Goal: Task Accomplishment & Management: Use online tool/utility

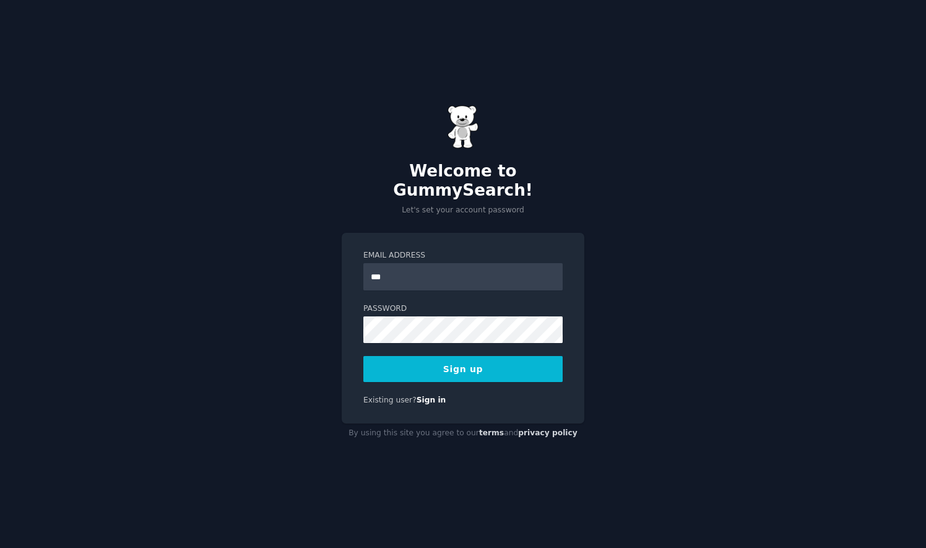
type input "**********"
click at [485, 356] on button "Sign up" at bounding box center [462, 369] width 199 height 26
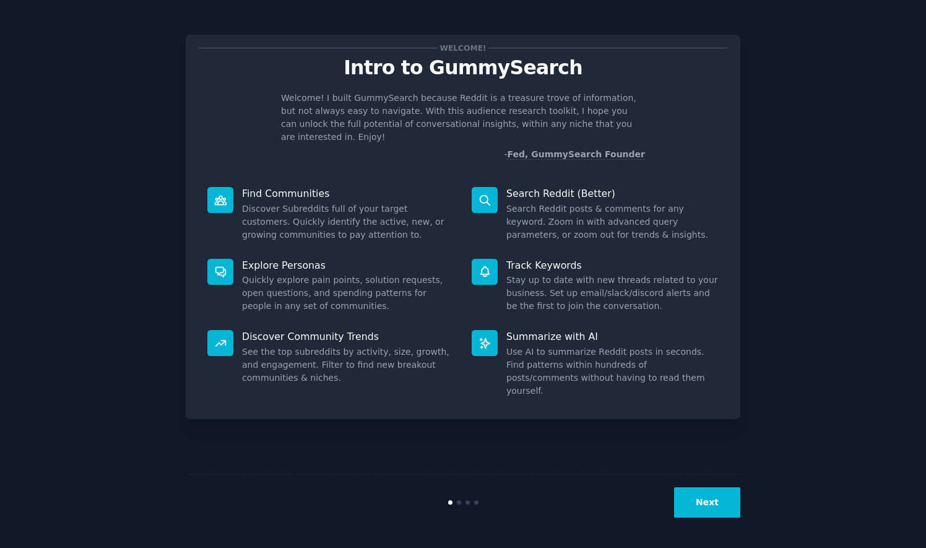
click at [719, 507] on button "Next" at bounding box center [707, 502] width 66 height 30
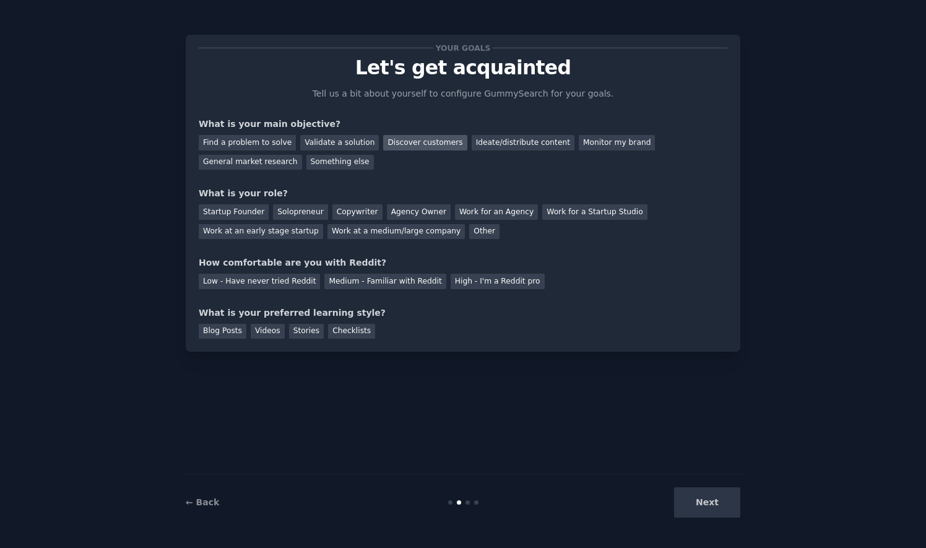
click at [411, 144] on div "Discover customers" at bounding box center [425, 142] width 84 height 15
click at [384, 137] on div "Discover customers" at bounding box center [425, 142] width 84 height 15
click at [244, 211] on div "Startup Founder" at bounding box center [234, 211] width 70 height 15
click at [245, 212] on div "Startup Founder" at bounding box center [234, 211] width 70 height 15
click at [455, 210] on div "Work for an Agency" at bounding box center [496, 211] width 83 height 15
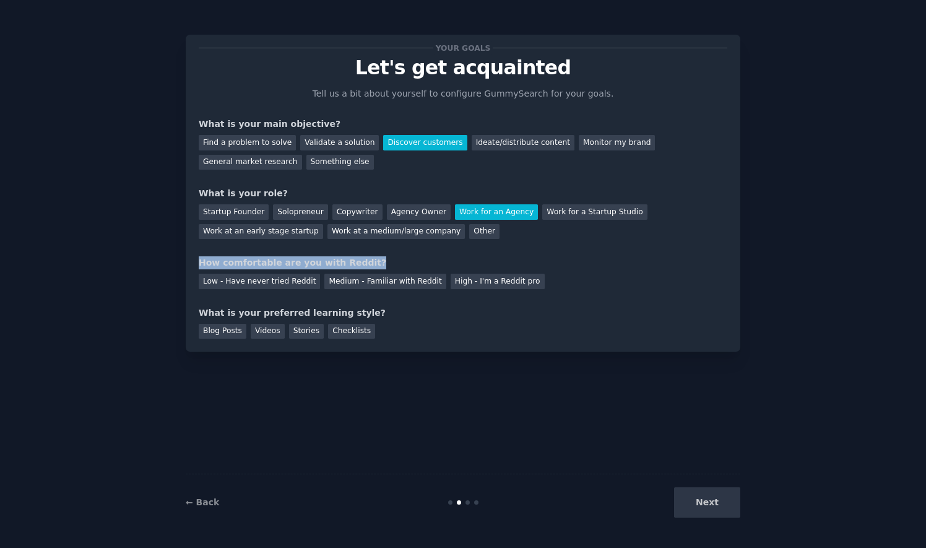
drag, startPoint x: 191, startPoint y: 261, endPoint x: 387, endPoint y: 254, distance: 196.3
click at [387, 254] on div "Your goals Let's get acquainted Tell us a bit about yourself to configure Gummy…" at bounding box center [463, 193] width 554 height 317
drag, startPoint x: 387, startPoint y: 254, endPoint x: 376, endPoint y: 262, distance: 13.6
click at [376, 262] on div "How comfortable are you with Reddit?" at bounding box center [463, 262] width 528 height 13
click at [365, 261] on div "How comfortable are you with Reddit?" at bounding box center [463, 262] width 528 height 13
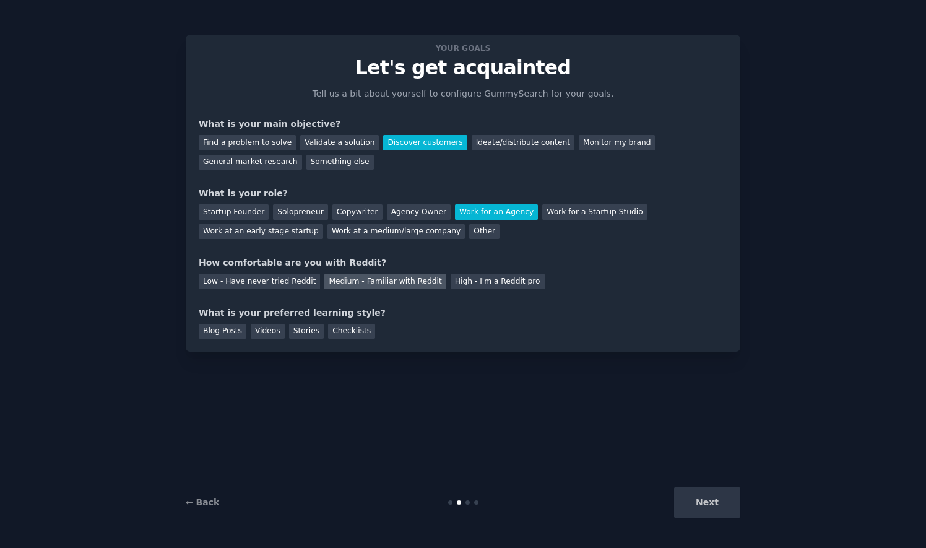
click at [364, 279] on div "Medium - Familiar with Reddit" at bounding box center [384, 281] width 121 height 15
click at [336, 332] on div "Checklists" at bounding box center [351, 331] width 47 height 15
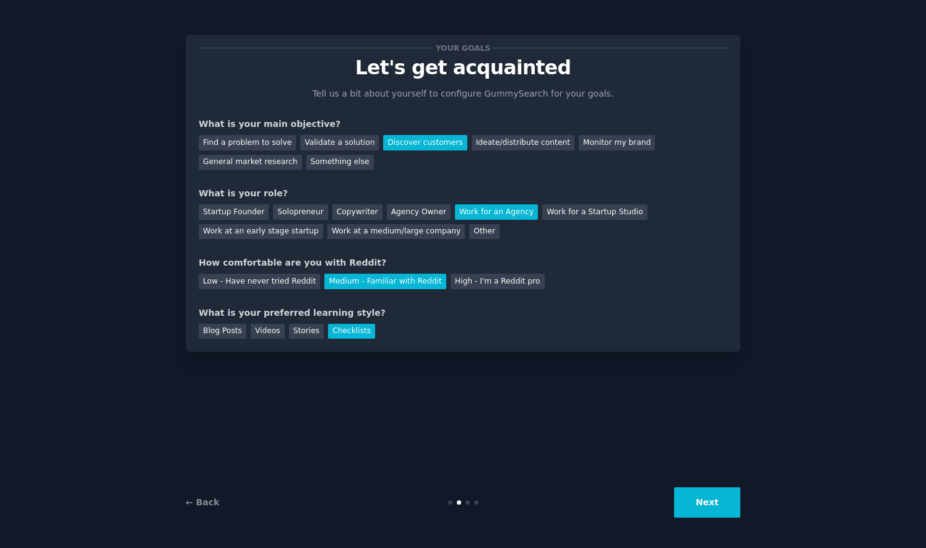
click at [698, 504] on button "Next" at bounding box center [707, 502] width 66 height 30
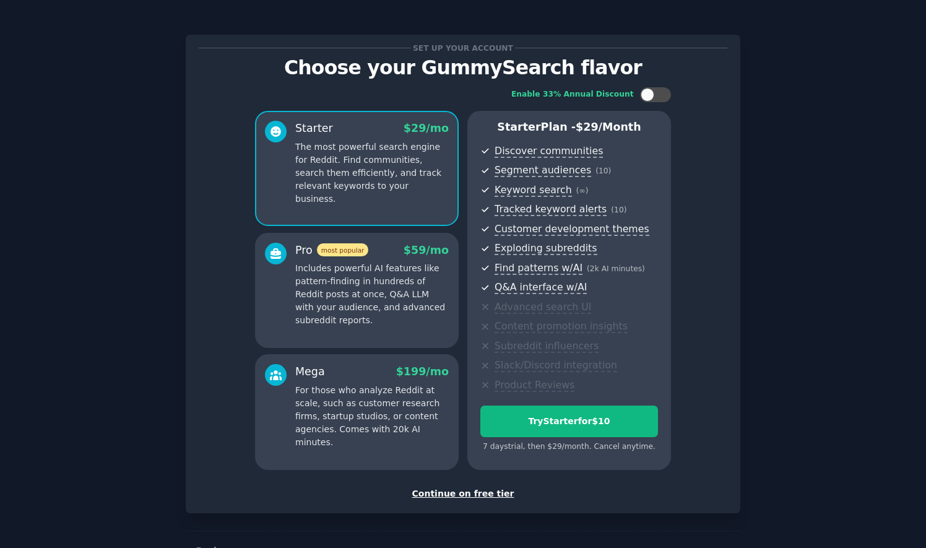
click at [478, 493] on div "Continue on free tier" at bounding box center [463, 493] width 528 height 13
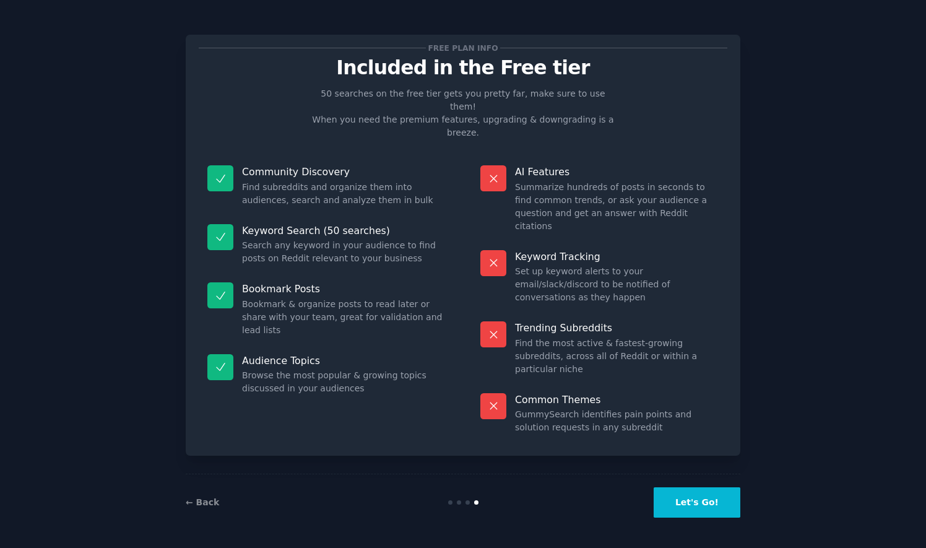
click at [710, 491] on button "Let's Go!" at bounding box center [696, 502] width 87 height 30
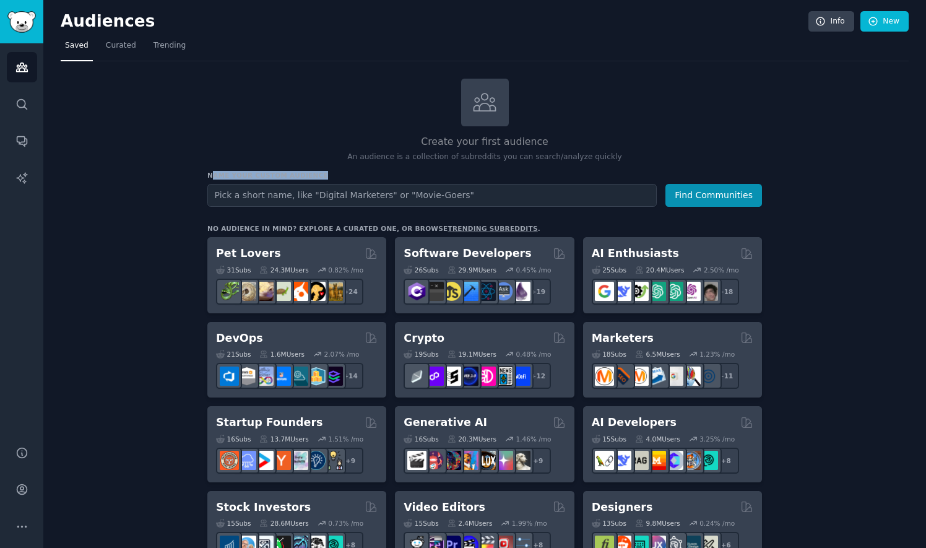
drag, startPoint x: 210, startPoint y: 173, endPoint x: 307, endPoint y: 173, distance: 96.5
click at [307, 173] on h3 "Name your custom audience" at bounding box center [484, 175] width 554 height 9
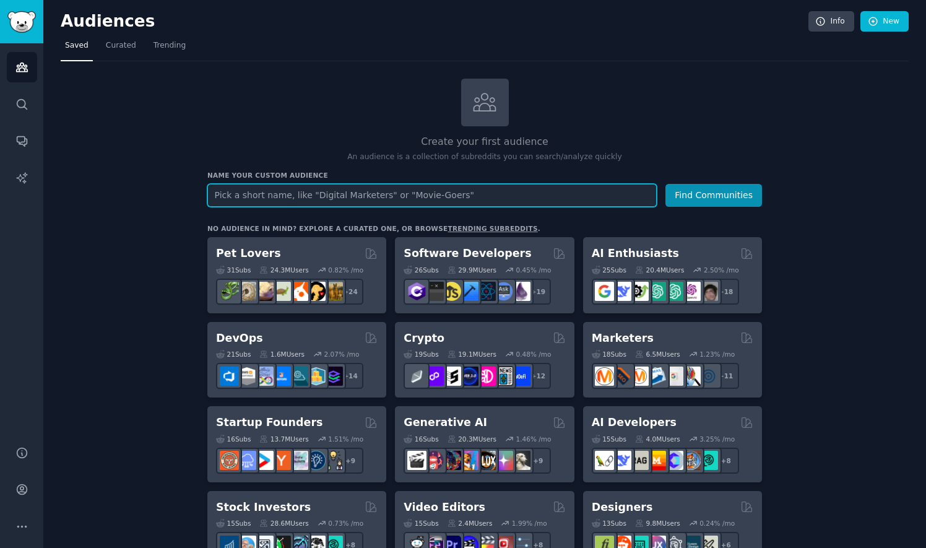
click at [254, 196] on input "text" at bounding box center [431, 195] width 449 height 23
type input "Startup Ideas"
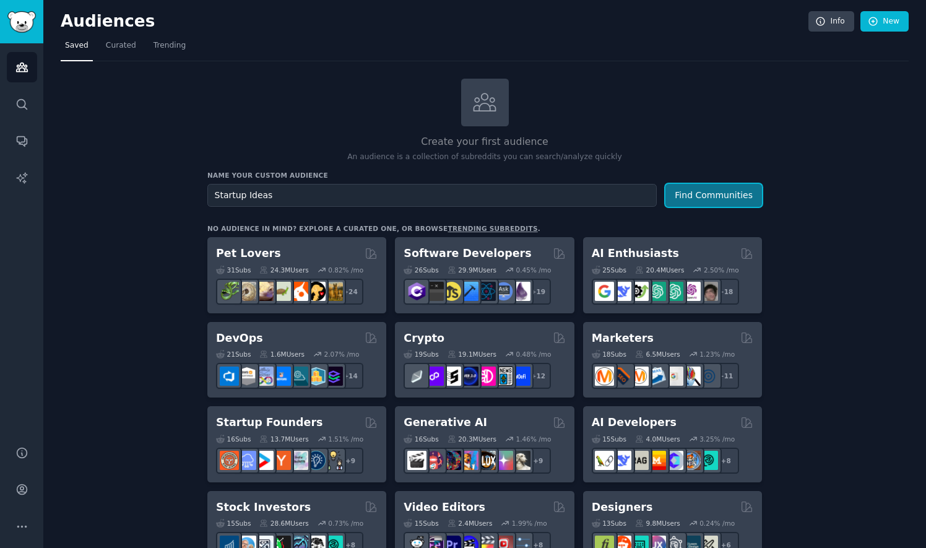
click at [684, 199] on button "Find Communities" at bounding box center [713, 195] width 97 height 23
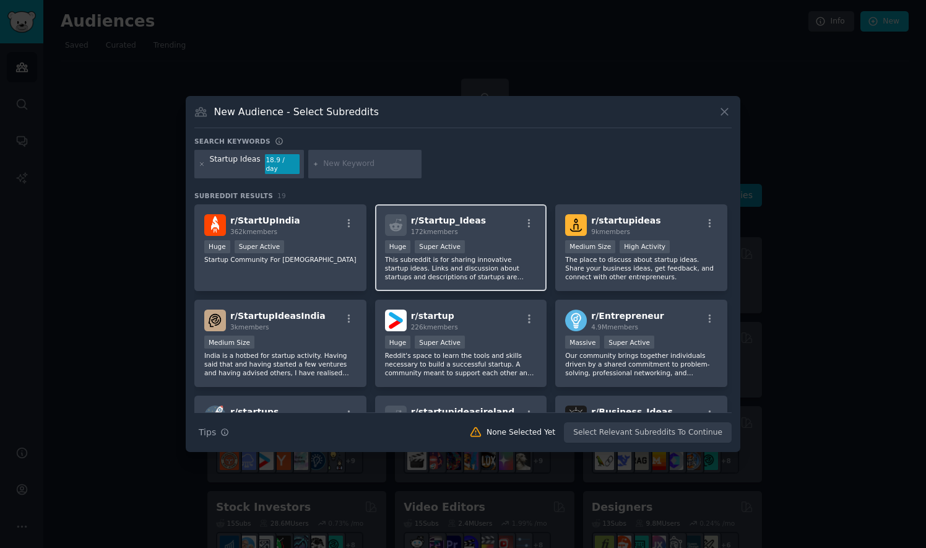
click at [494, 255] on p "This subreddit is for sharing innovative startup ideas. Links and discussion ab…" at bounding box center [461, 268] width 152 height 26
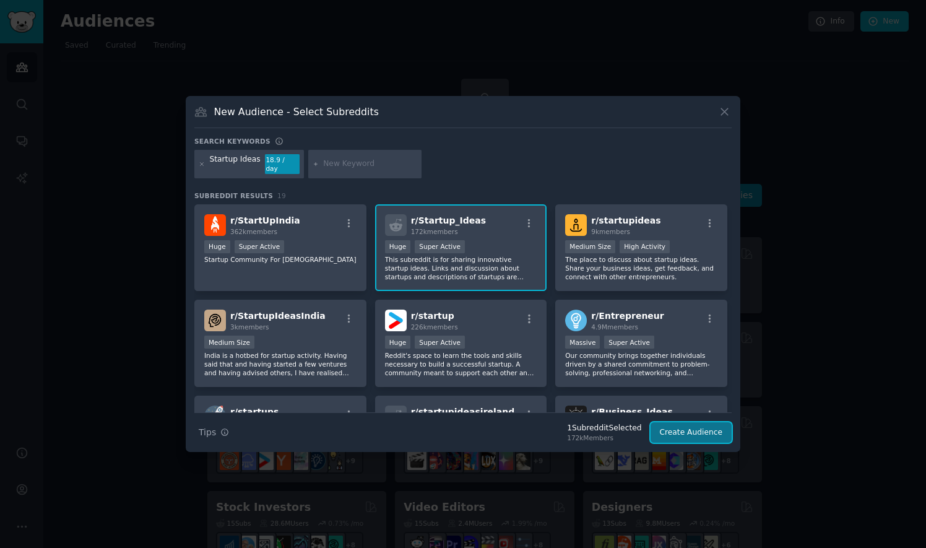
click at [691, 426] on button "Create Audience" at bounding box center [691, 432] width 82 height 21
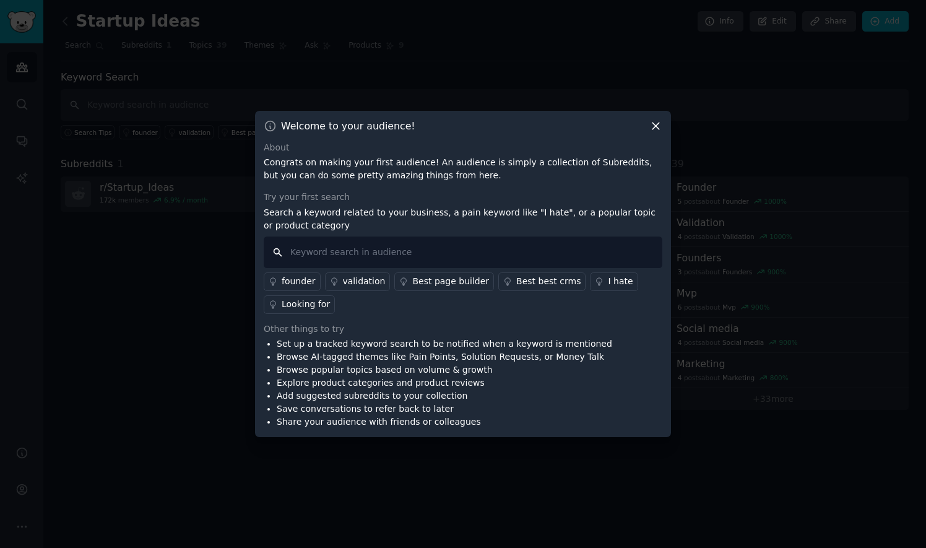
click at [382, 248] on input "text" at bounding box center [463, 252] width 399 height 32
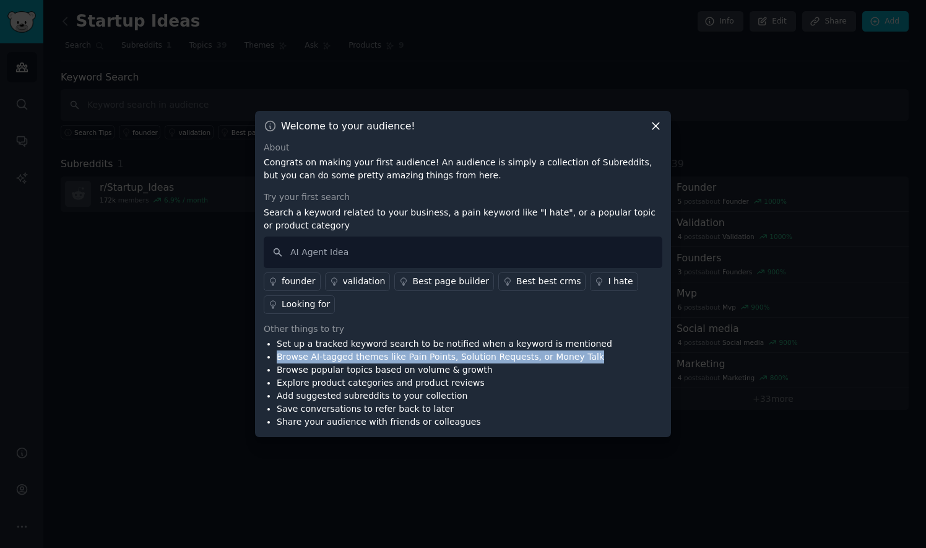
drag, startPoint x: 275, startPoint y: 355, endPoint x: 587, endPoint y: 356, distance: 311.9
click at [587, 356] on div "Set up a tracked keyword search to be notified when a keyword is mentioned Brow…" at bounding box center [463, 382] width 399 height 91
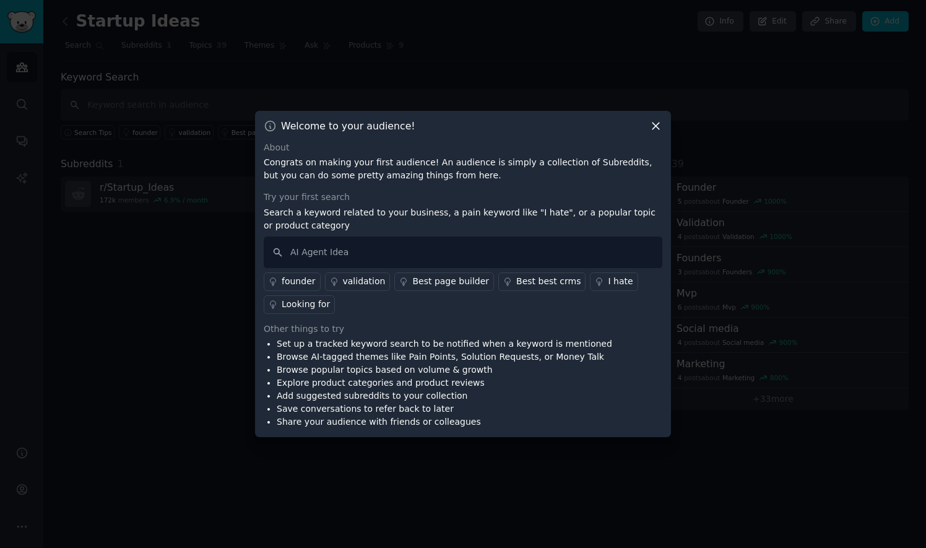
drag, startPoint x: 556, startPoint y: 373, endPoint x: 490, endPoint y: 399, distance: 70.3
click at [490, 399] on li "Add suggested subreddits to your collection" at bounding box center [444, 395] width 335 height 13
click at [325, 250] on input "AI Agent Idea" at bounding box center [463, 252] width 399 height 32
type input "AI Agent Needs"
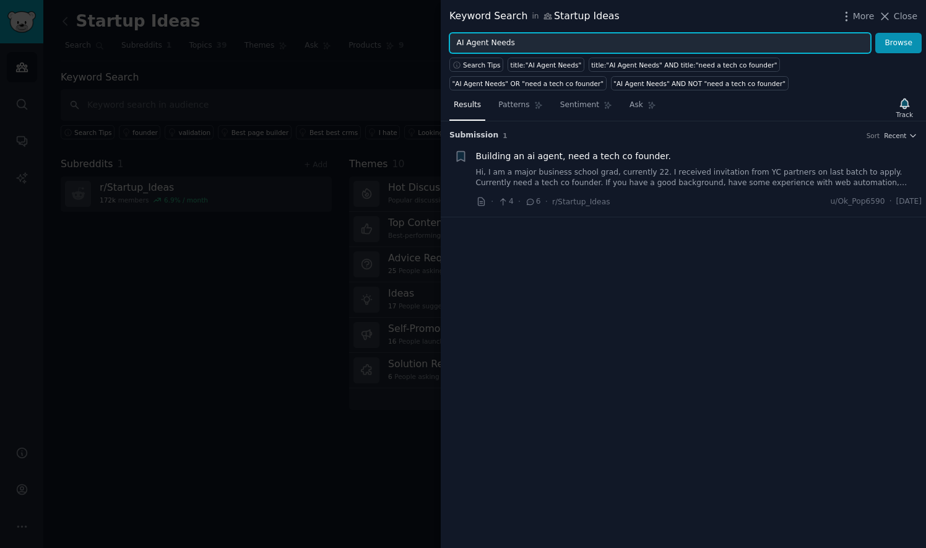
drag, startPoint x: 582, startPoint y: 47, endPoint x: 149, endPoint y: 30, distance: 433.5
click at [149, 30] on div "Keyword Search in Startup Ideas More Close AI Agent Needs Browse Search Tips ti…" at bounding box center [463, 274] width 926 height 548
type input "S"
type input "Business Idea"
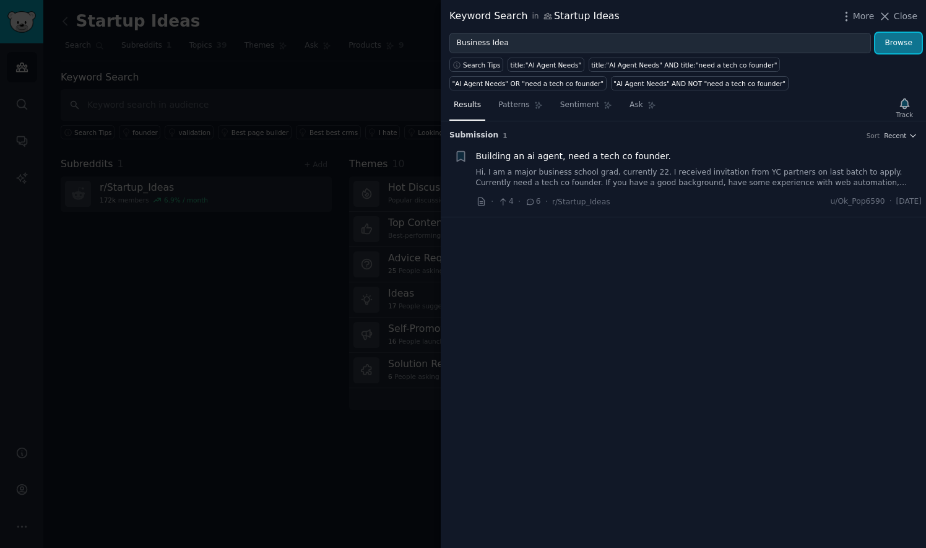
click at [896, 41] on button "Browse" at bounding box center [898, 43] width 46 height 21
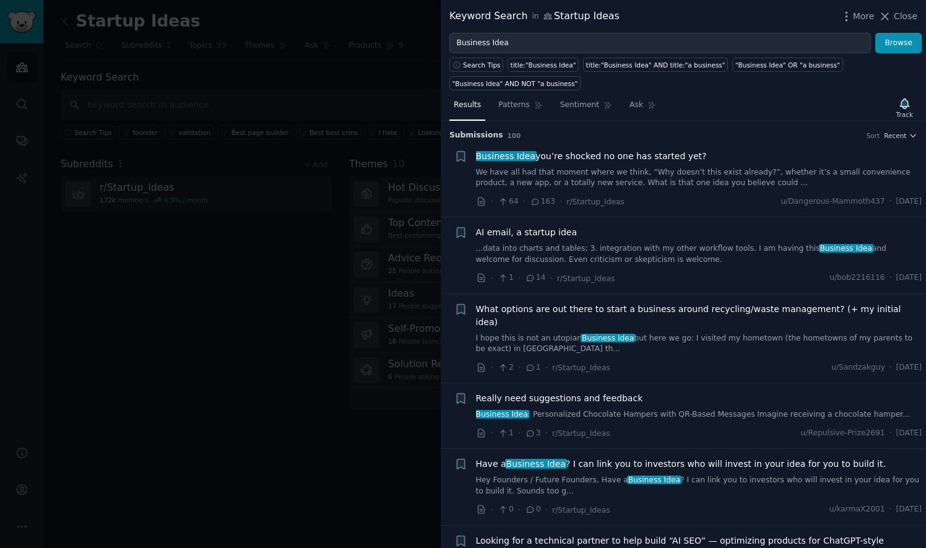
click at [554, 226] on span "AI email, a startup idea" at bounding box center [526, 232] width 101 height 13
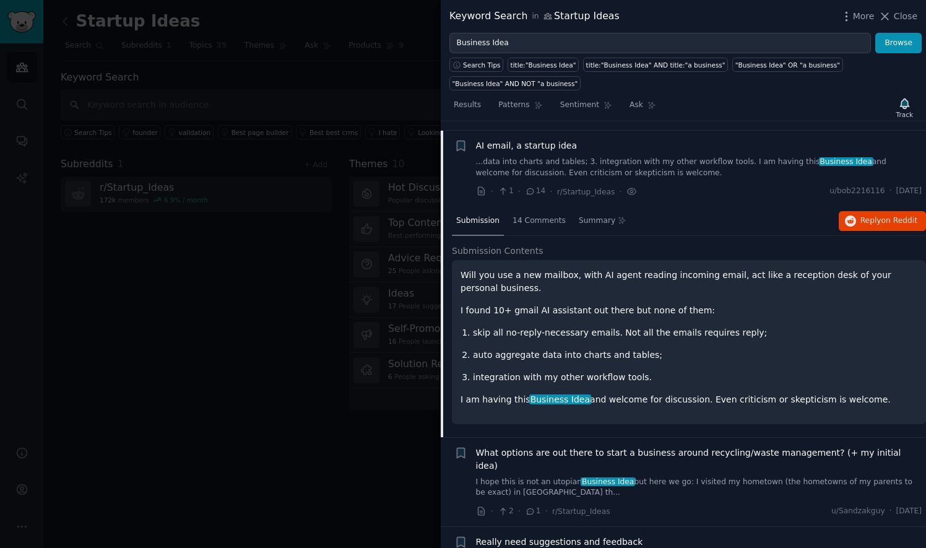
scroll to position [95, 0]
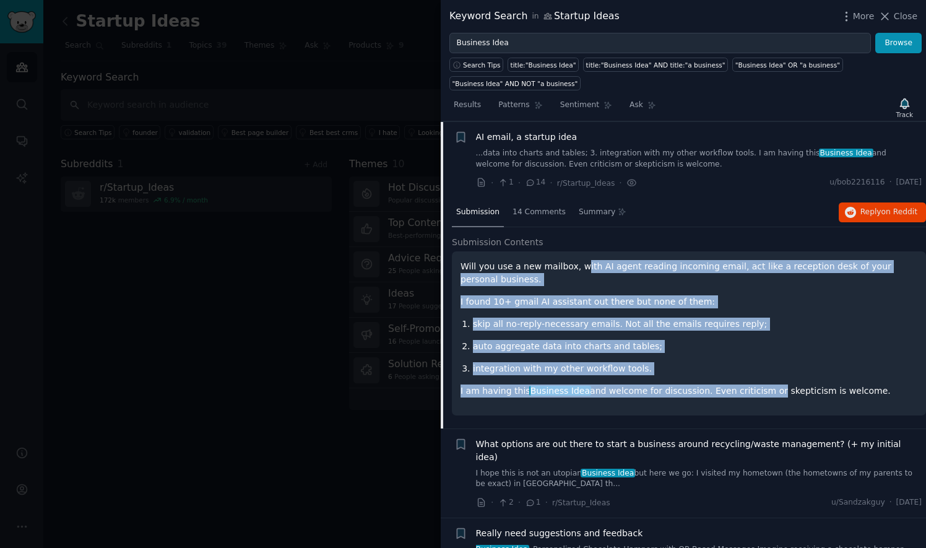
drag, startPoint x: 575, startPoint y: 244, endPoint x: 744, endPoint y: 347, distance: 197.7
click at [744, 347] on div "Will you use a new mailbox, with AI agent reading incoming email, act like a re…" at bounding box center [688, 328] width 457 height 137
drag, startPoint x: 744, startPoint y: 347, endPoint x: 681, endPoint y: 335, distance: 63.5
click at [681, 362] on p "integration with my other workflow tools." at bounding box center [695, 368] width 444 height 13
click at [664, 340] on p "auto aggregate data into charts and tables;" at bounding box center [695, 346] width 444 height 13
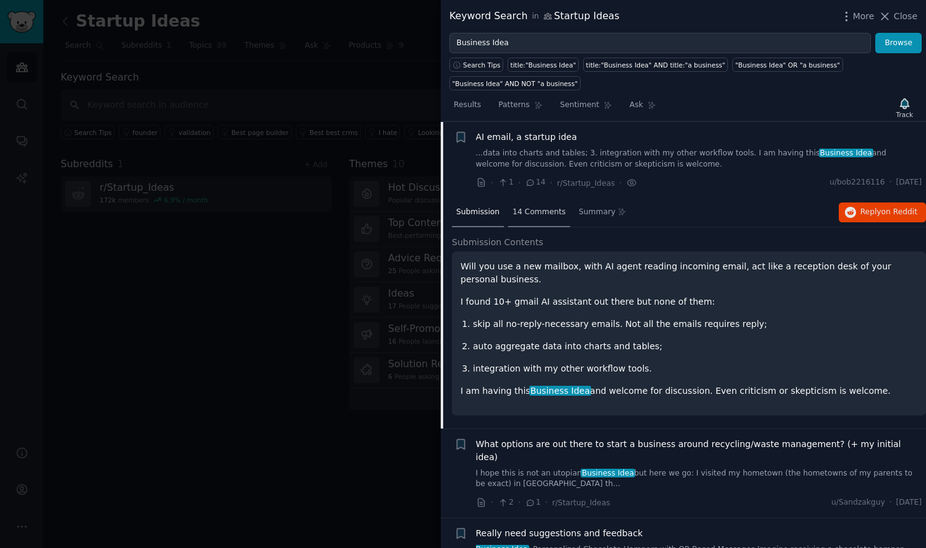
click at [528, 207] on span "14 Comments" at bounding box center [538, 212] width 53 height 11
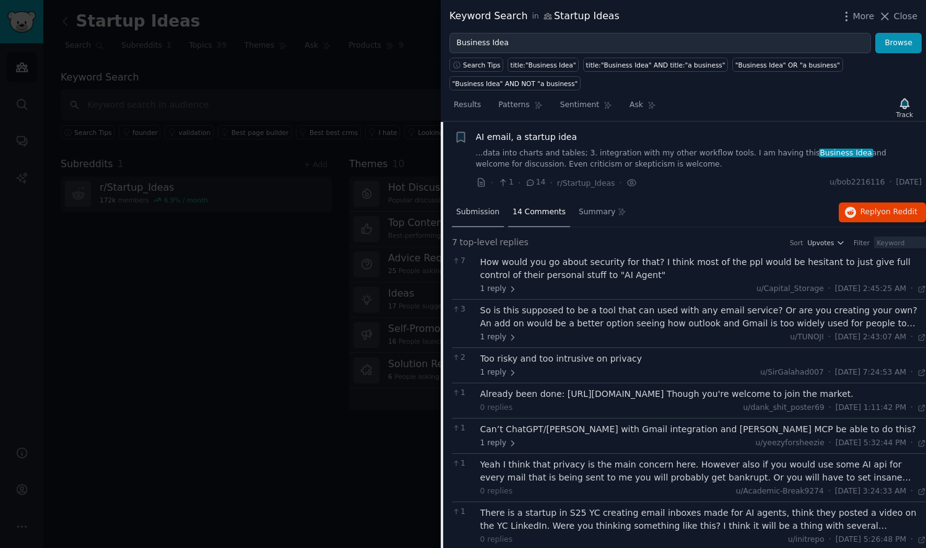
click at [486, 207] on span "Submission" at bounding box center [477, 212] width 43 height 11
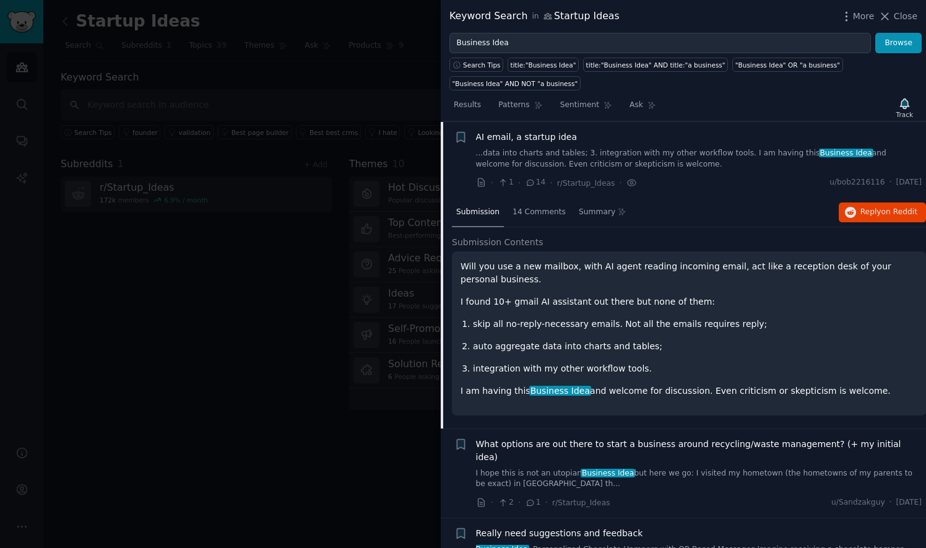
click at [777, 198] on div "Submission 14 Comments Summary Reply on Reddit" at bounding box center [689, 213] width 474 height 30
click at [533, 394] on div "Submission Contents Will you use a new mailbox, with AI agent reading incoming …" at bounding box center [689, 332] width 474 height 192
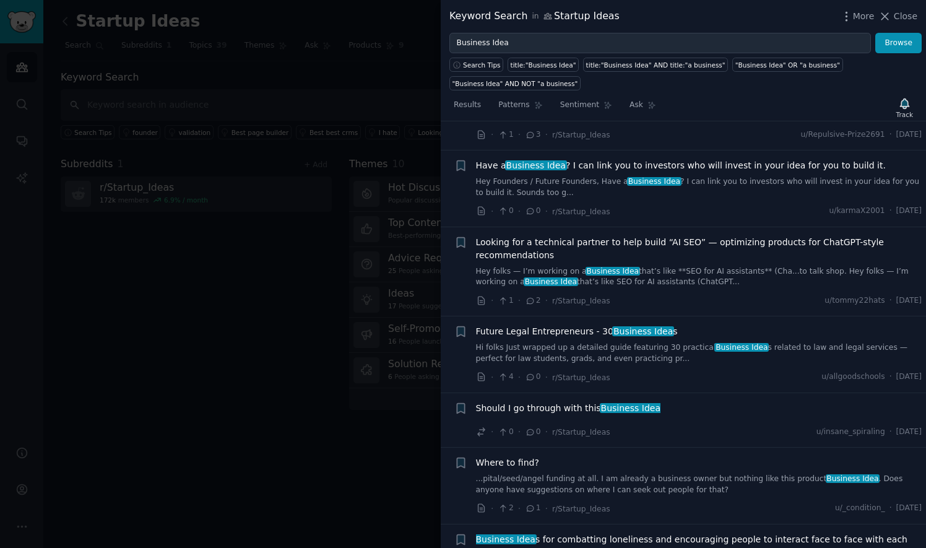
scroll to position [652, 0]
click at [549, 325] on span "Future Legal Entrepreneurs - 30 Business Idea s" at bounding box center [577, 331] width 202 height 13
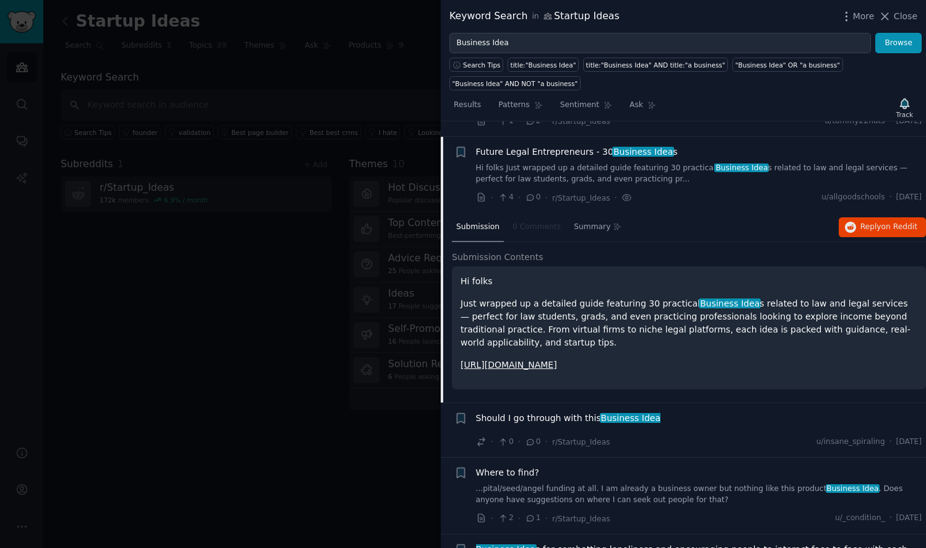
scroll to position [479, 0]
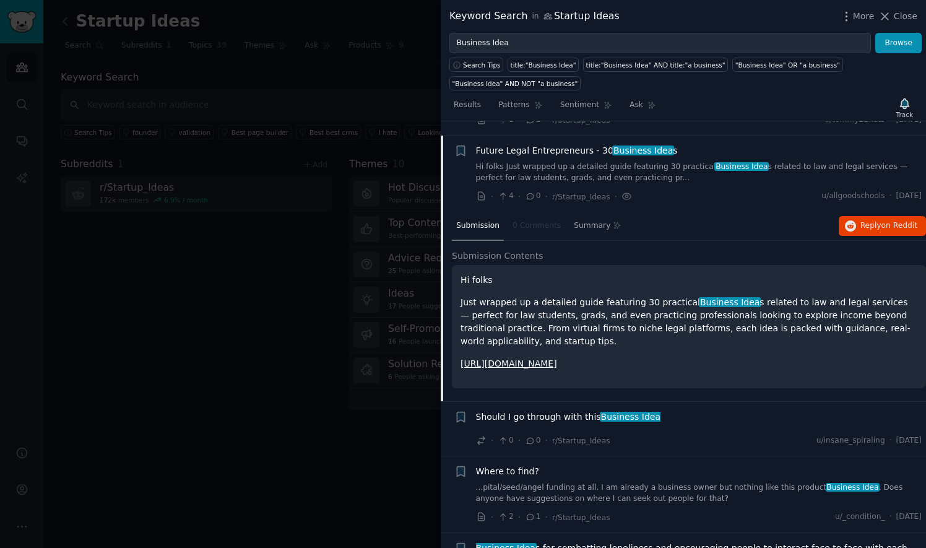
drag, startPoint x: 729, startPoint y: 270, endPoint x: 774, endPoint y: 304, distance: 56.9
click at [774, 304] on div "Hi folks Just wrapped up a detailed guide featuring 30 practical Business Idea …" at bounding box center [688, 322] width 457 height 97
drag, startPoint x: 774, startPoint y: 304, endPoint x: 797, endPoint y: 338, distance: 40.5
click at [797, 338] on div "Hi folks Just wrapped up a detailed guide featuring 30 practical Business Idea …" at bounding box center [689, 326] width 474 height 123
click at [762, 333] on div "Hi folks Just wrapped up a detailed guide featuring 30 practical Business Idea …" at bounding box center [689, 326] width 474 height 123
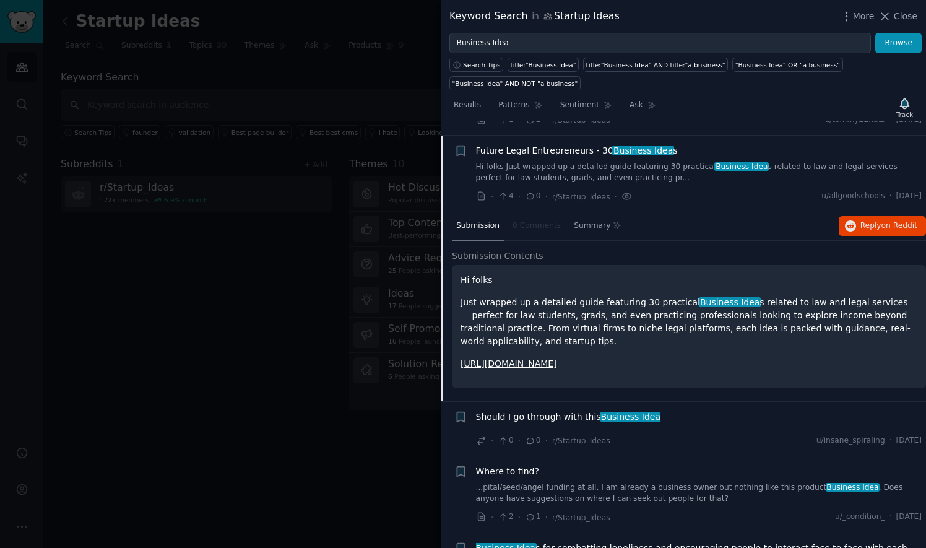
click at [487, 220] on span "Submission" at bounding box center [477, 225] width 43 height 11
click at [584, 249] on h2 "Submission Contents" at bounding box center [689, 255] width 474 height 13
click at [677, 249] on h2 "Submission Contents" at bounding box center [689, 255] width 474 height 13
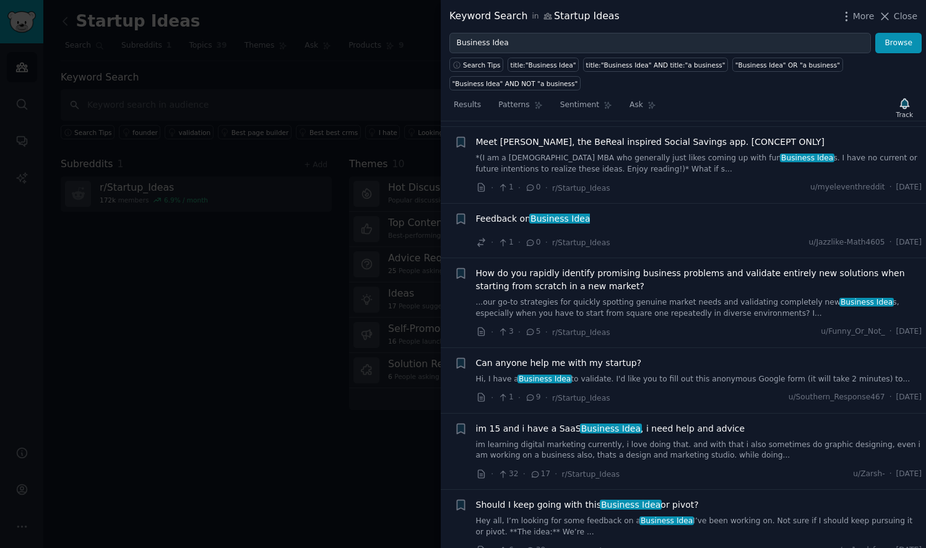
scroll to position [1407, 0]
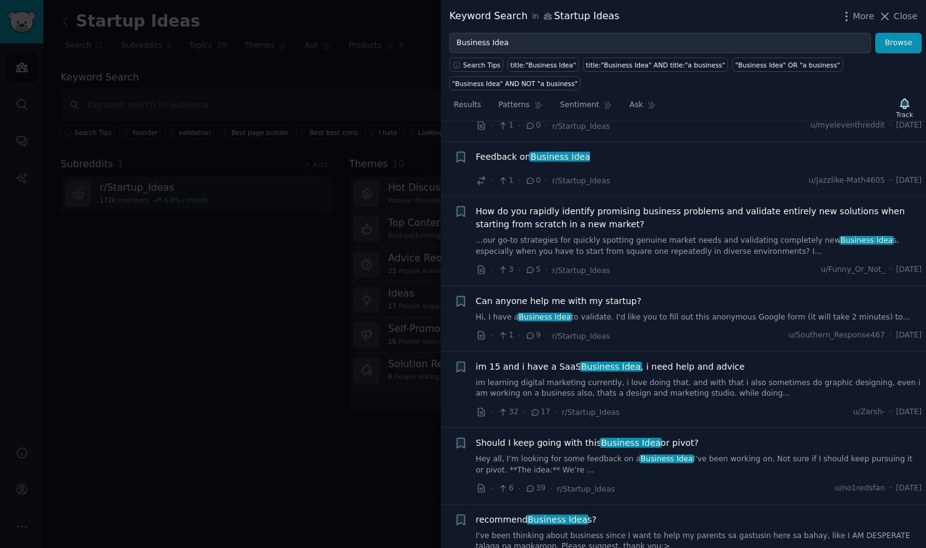
click at [598, 361] on span "Business Idea" at bounding box center [611, 366] width 62 height 10
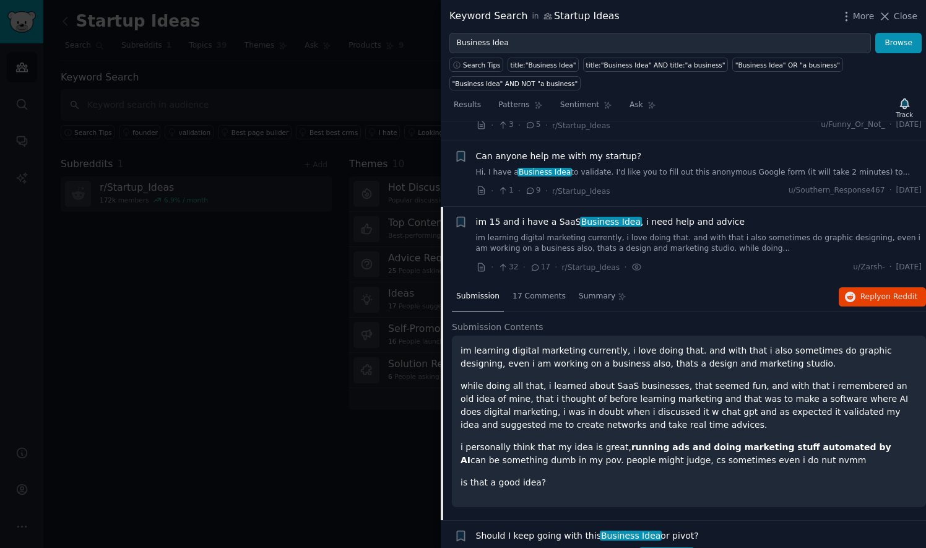
scroll to position [1409, 0]
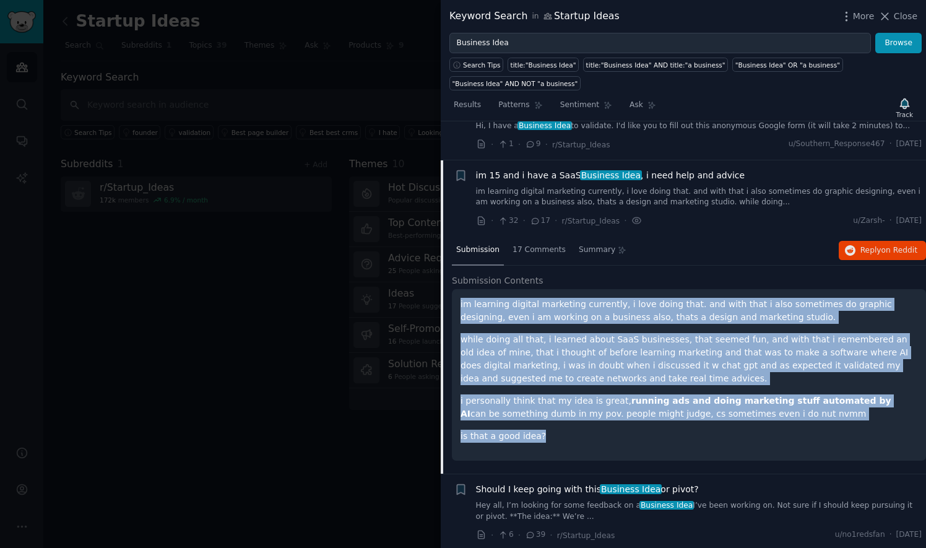
drag, startPoint x: 460, startPoint y: 239, endPoint x: 579, endPoint y: 389, distance: 191.5
click at [579, 389] on div "im learning digital marketing currently, i love doing that. and with that i als…" at bounding box center [689, 374] width 474 height 171
drag, startPoint x: 579, startPoint y: 389, endPoint x: 562, endPoint y: 385, distance: 17.7
click at [562, 385] on div "im learning digital marketing currently, i love doing that. and with that i als…" at bounding box center [689, 374] width 474 height 171
click at [561, 429] on p "is that a good idea?" at bounding box center [688, 435] width 457 height 13
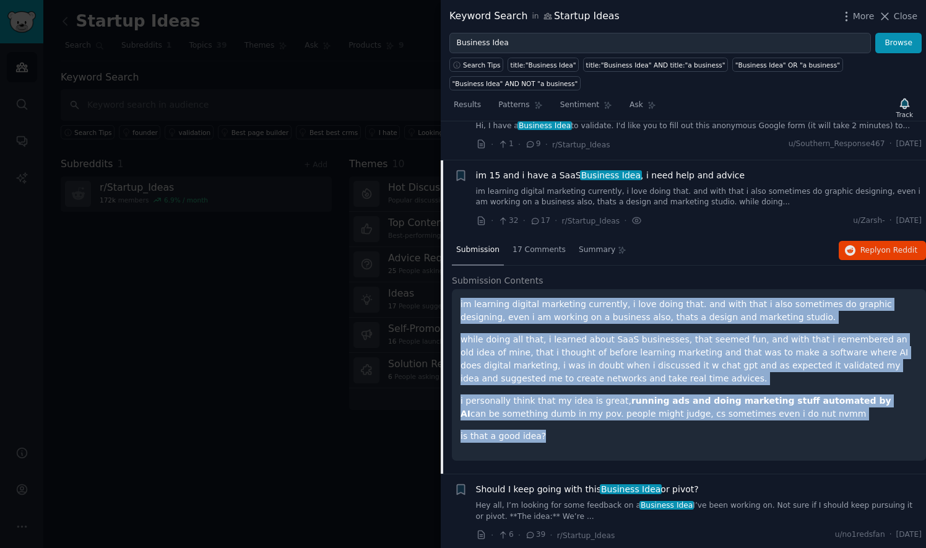
drag, startPoint x: 563, startPoint y: 373, endPoint x: 454, endPoint y: 246, distance: 166.7
click at [454, 289] on div "im learning digital marketing currently, i love doing that. and with that i als…" at bounding box center [689, 374] width 474 height 171
drag, startPoint x: 454, startPoint y: 246, endPoint x: 567, endPoint y: 323, distance: 136.3
click at [567, 333] on p "while doing all that, i learned about SaaS businesses, that seemed fun, and wit…" at bounding box center [688, 359] width 457 height 52
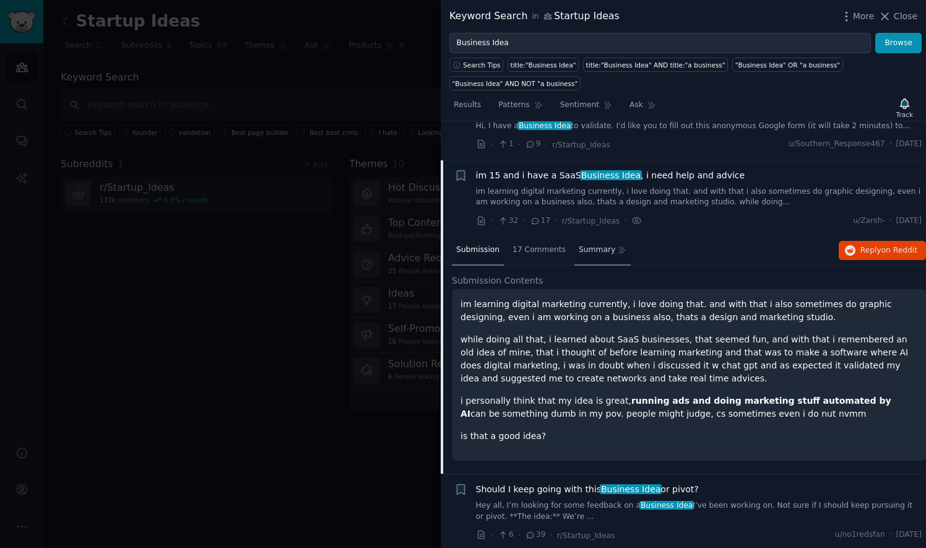
click at [579, 244] on span "Summary" at bounding box center [597, 249] width 37 height 11
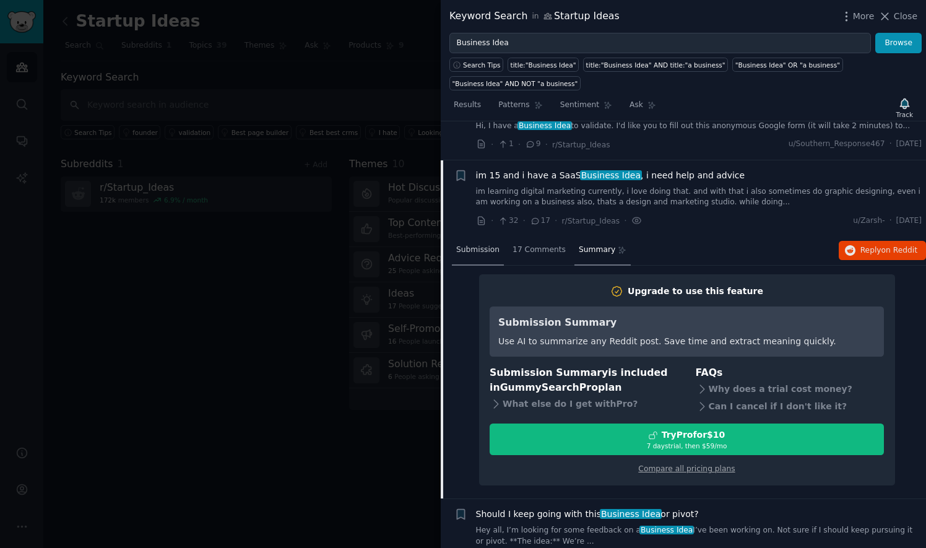
click at [455, 236] on div "Submission" at bounding box center [478, 251] width 52 height 30
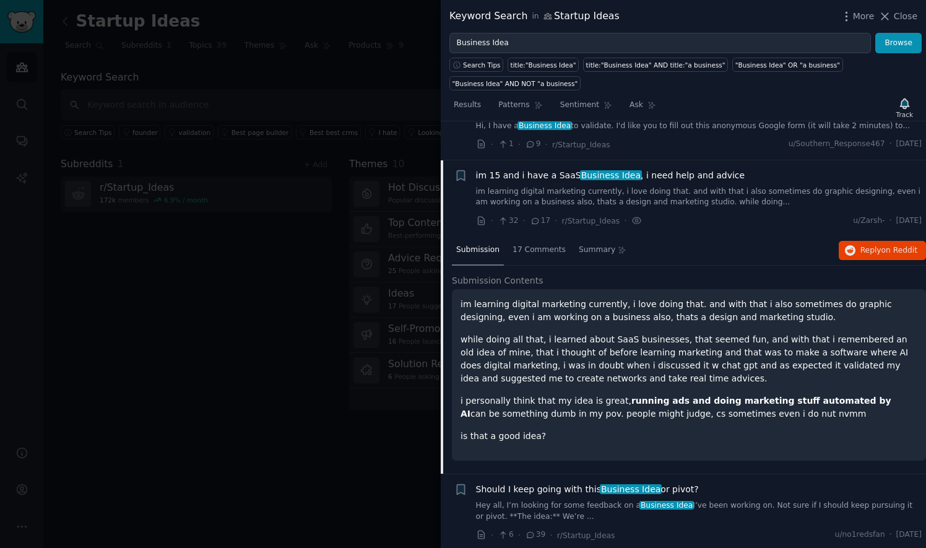
scroll to position [1347, 0]
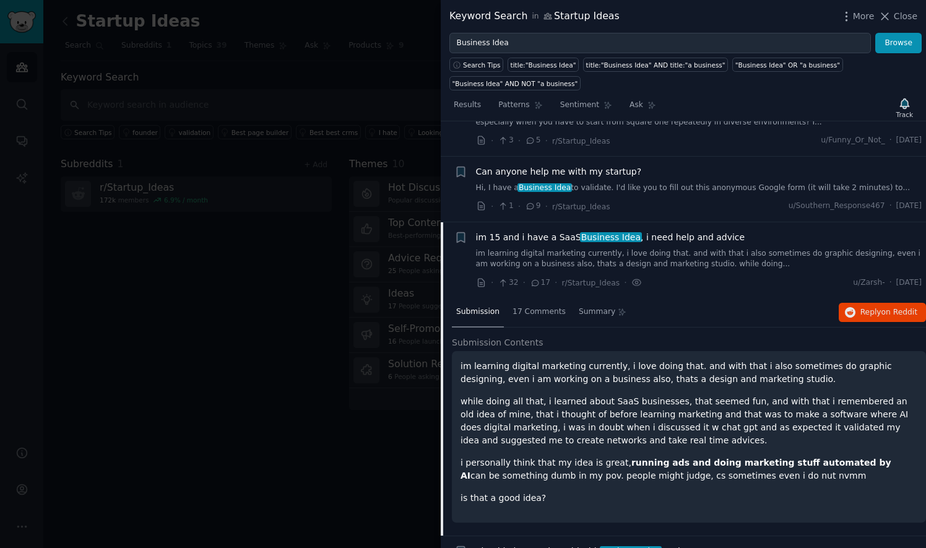
click at [538, 231] on span "im 15 and i have a SaaS Business Idea , i need help and advice" at bounding box center [610, 237] width 269 height 13
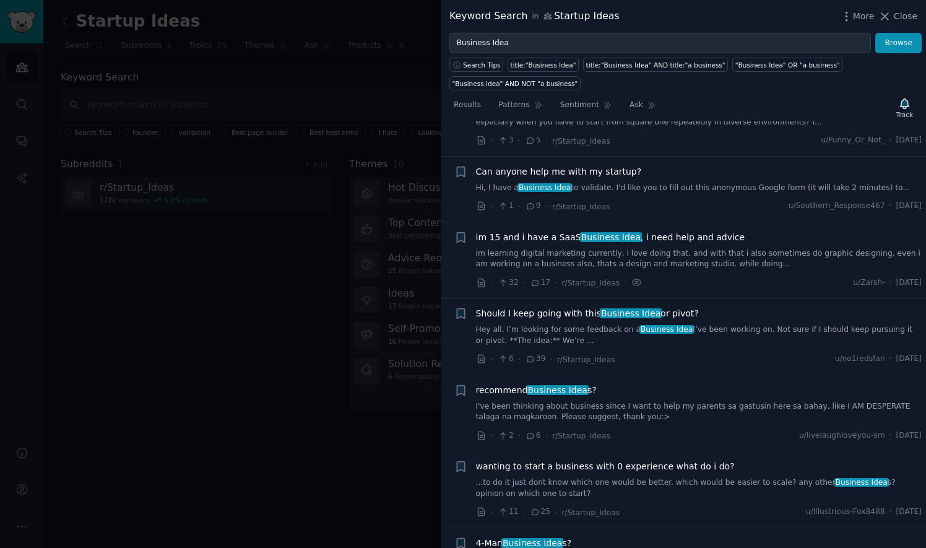
scroll to position [1409, 0]
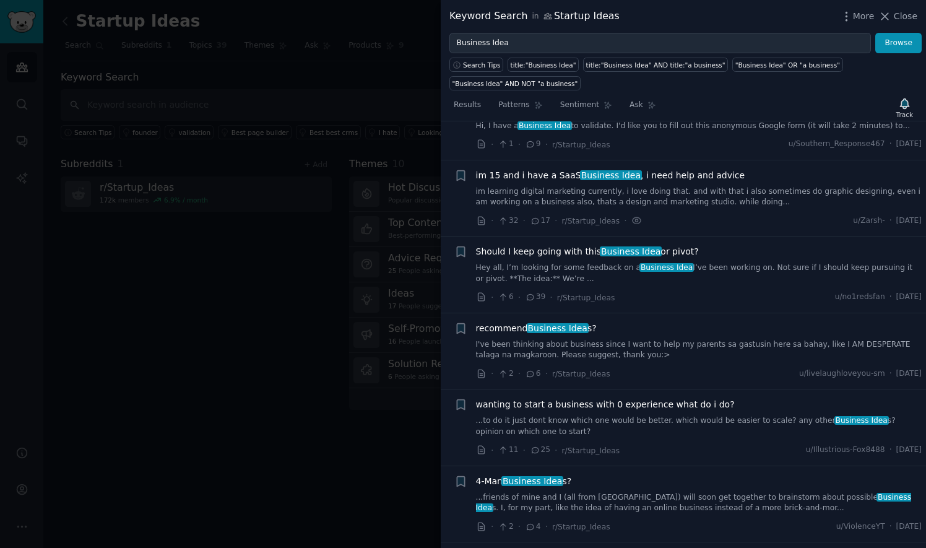
click at [556, 169] on span "im 15 and i have a SaaS Business Idea , i need help and advice" at bounding box center [610, 175] width 269 height 13
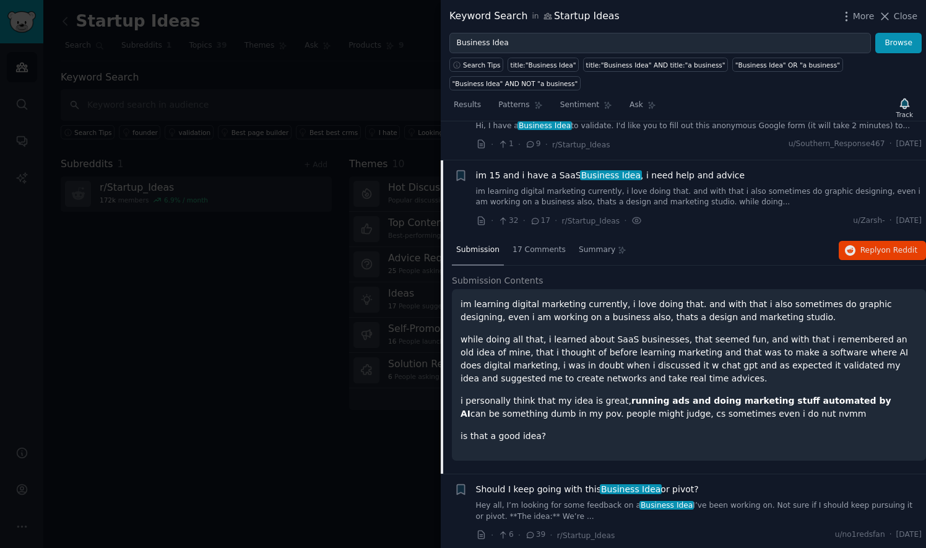
click at [535, 217] on icon at bounding box center [535, 221] width 11 height 9
click at [631, 214] on icon at bounding box center [636, 220] width 11 height 13
click at [904, 246] on span "on Reddit" at bounding box center [899, 250] width 36 height 9
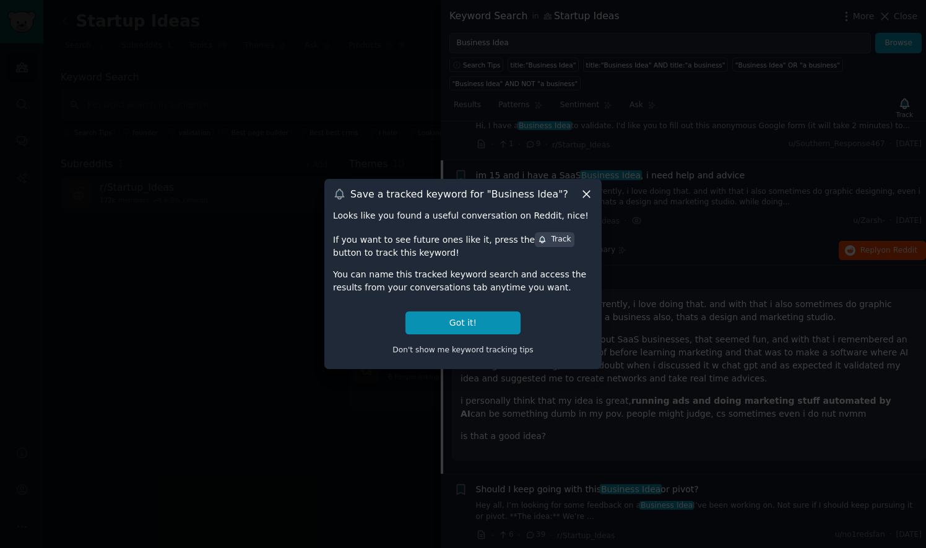
click at [585, 198] on icon at bounding box center [586, 193] width 13 height 13
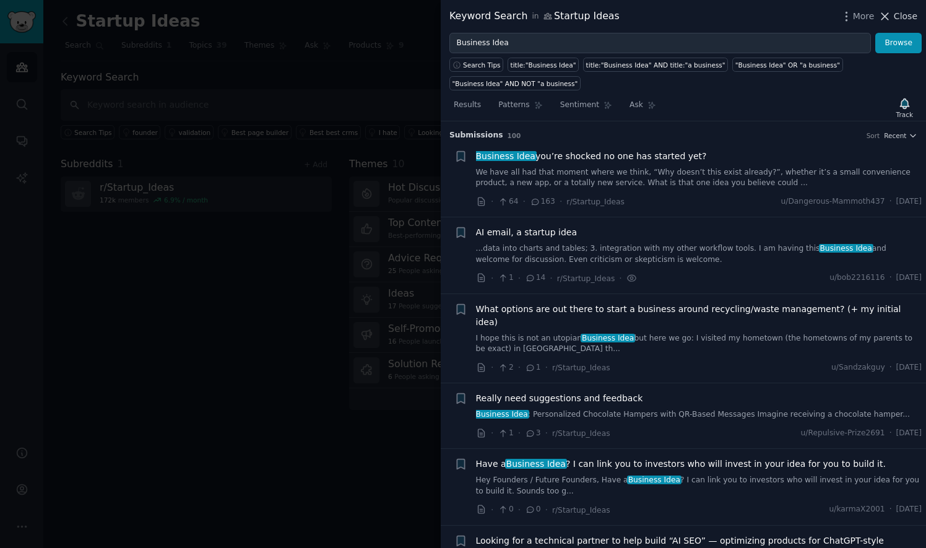
click at [907, 14] on span "Close" at bounding box center [906, 16] width 24 height 13
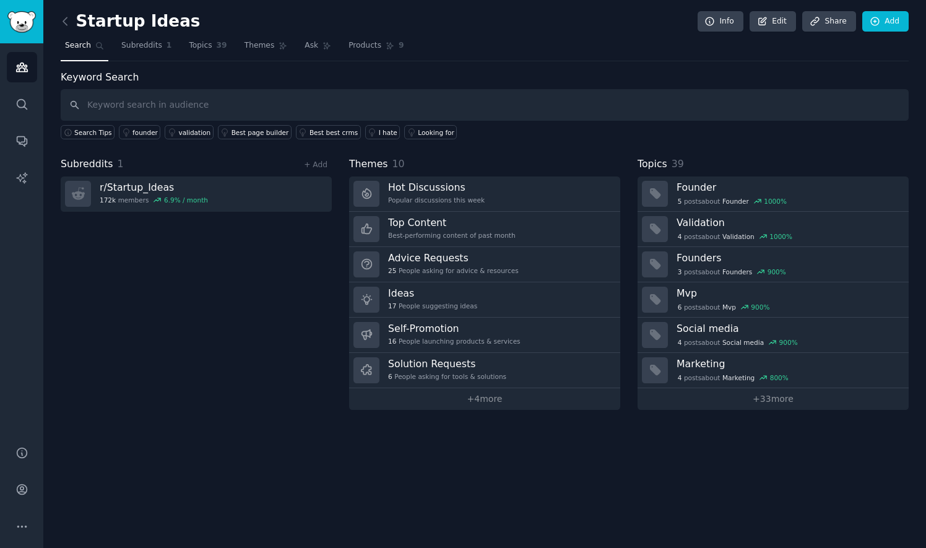
click at [155, 358] on div "Subreddits 1 + Add r/ Startup_Ideas 172k members 6.9 % / month" at bounding box center [196, 283] width 271 height 253
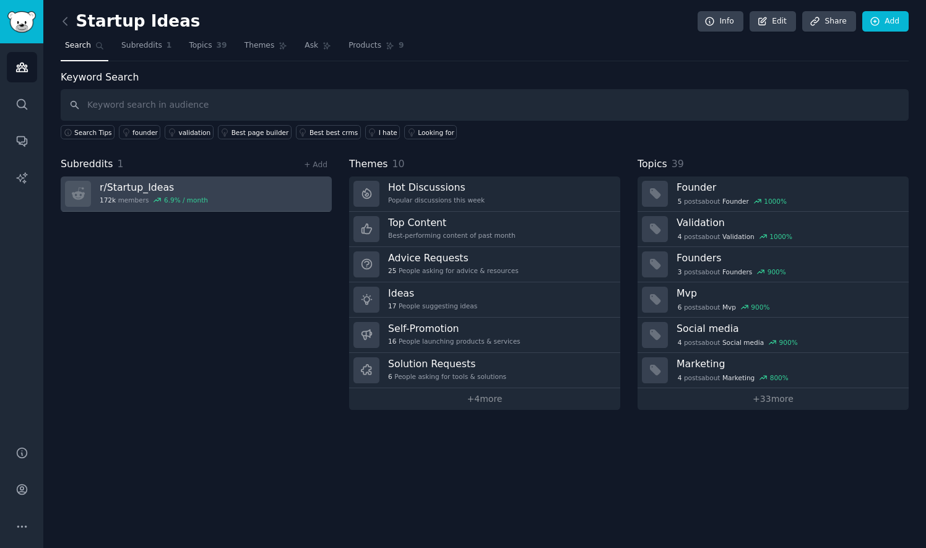
click at [168, 190] on h3 "r/ Startup_Ideas" at bounding box center [154, 187] width 108 height 13
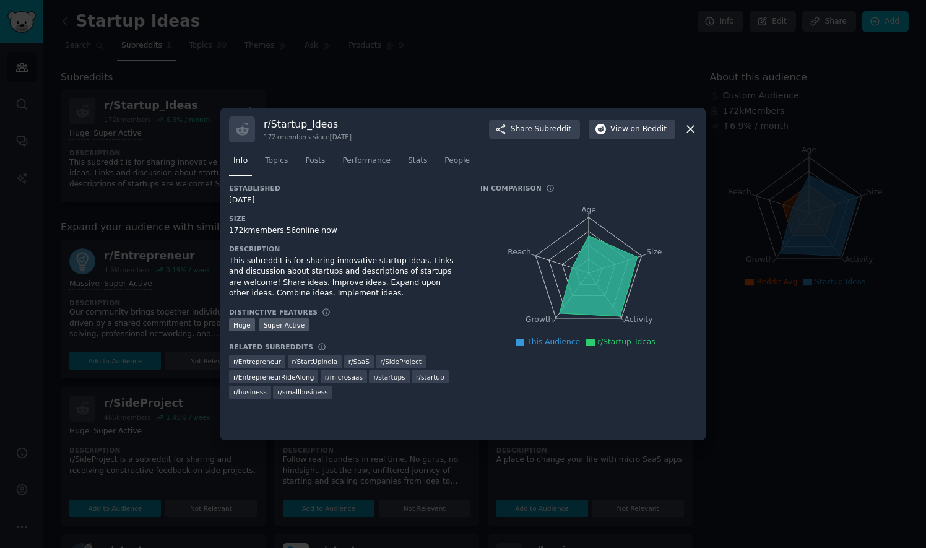
click at [691, 128] on icon at bounding box center [690, 129] width 7 height 7
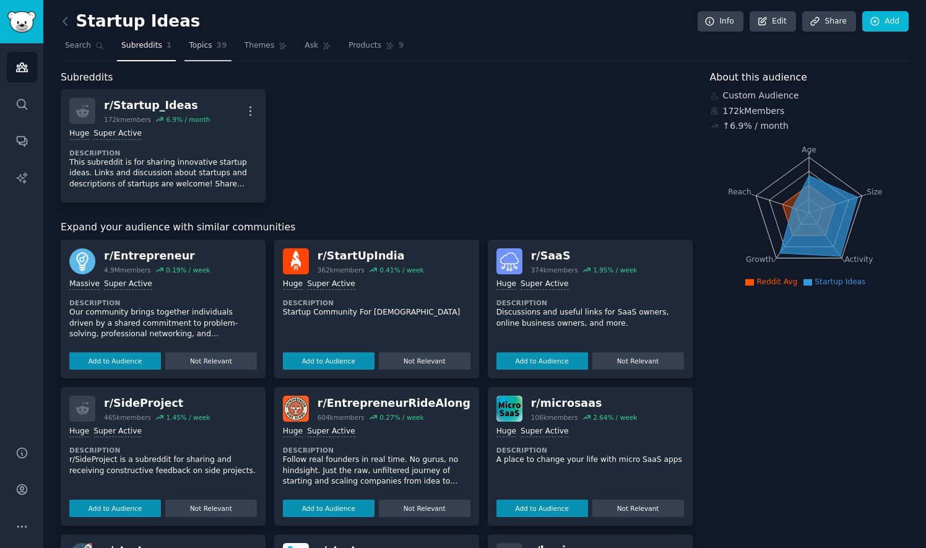
click at [198, 48] on span "Topics" at bounding box center [200, 45] width 23 height 11
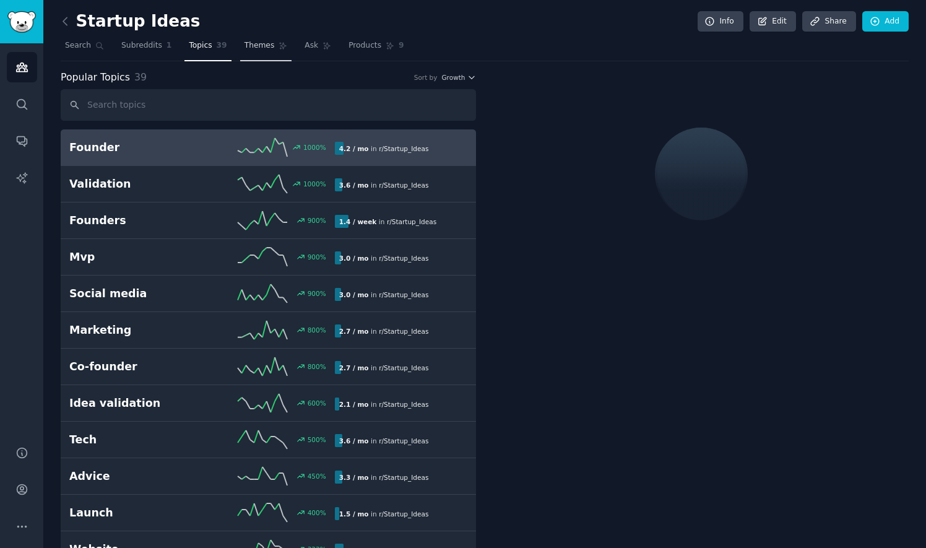
click at [259, 48] on span "Themes" at bounding box center [259, 45] width 30 height 11
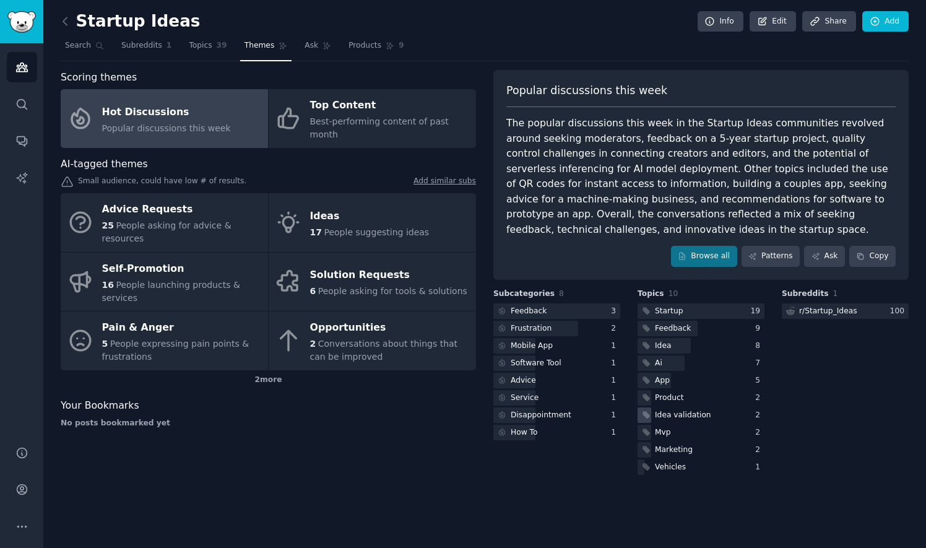
click at [660, 410] on div "Idea validation" at bounding box center [683, 415] width 56 height 11
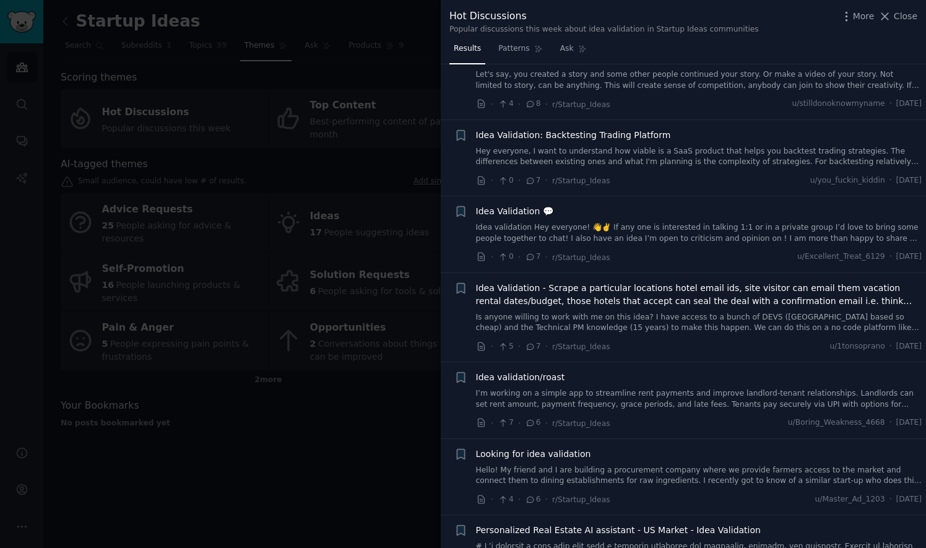
scroll to position [1052, 0]
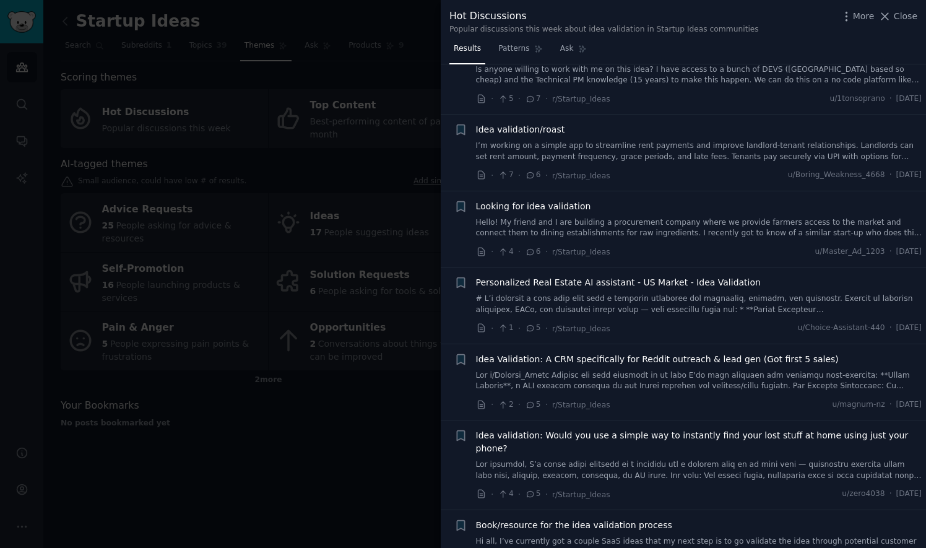
click at [543, 204] on span "Looking for idea validation" at bounding box center [533, 206] width 115 height 13
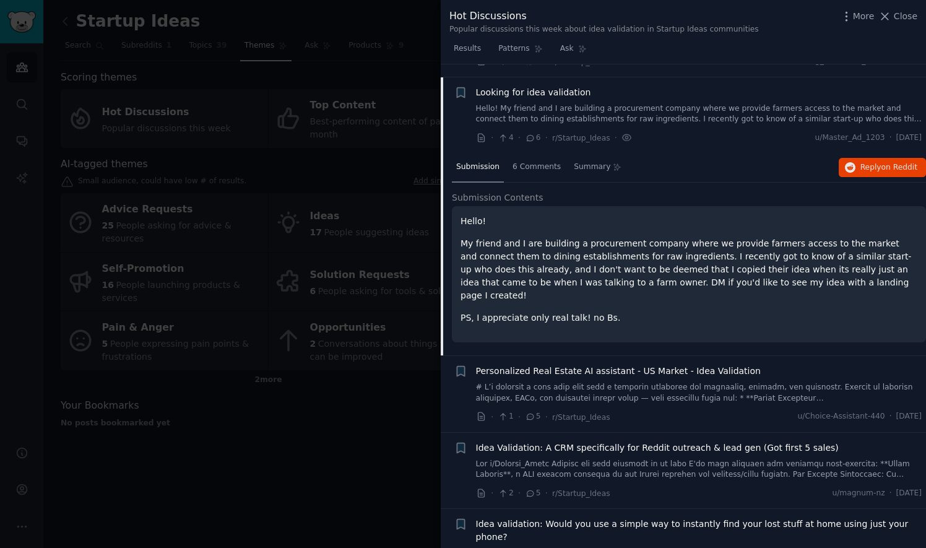
scroll to position [1176, 0]
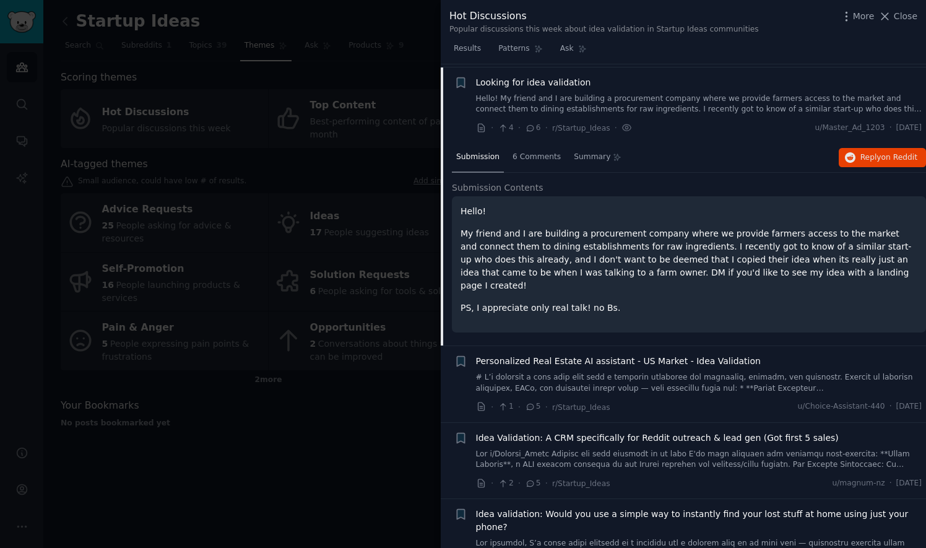
click at [433, 380] on div at bounding box center [463, 274] width 926 height 548
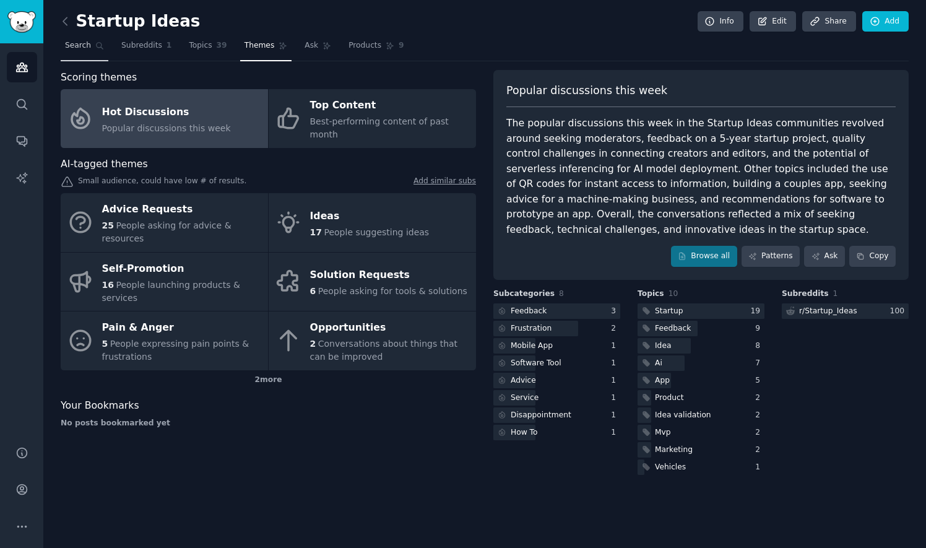
click at [88, 42] on link "Search" at bounding box center [85, 48] width 48 height 25
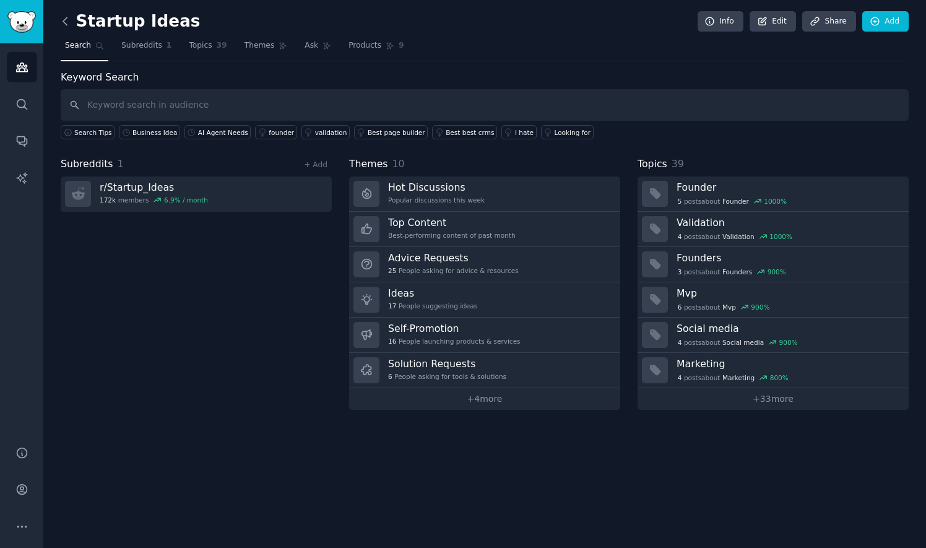
click at [65, 19] on icon at bounding box center [65, 21] width 13 height 13
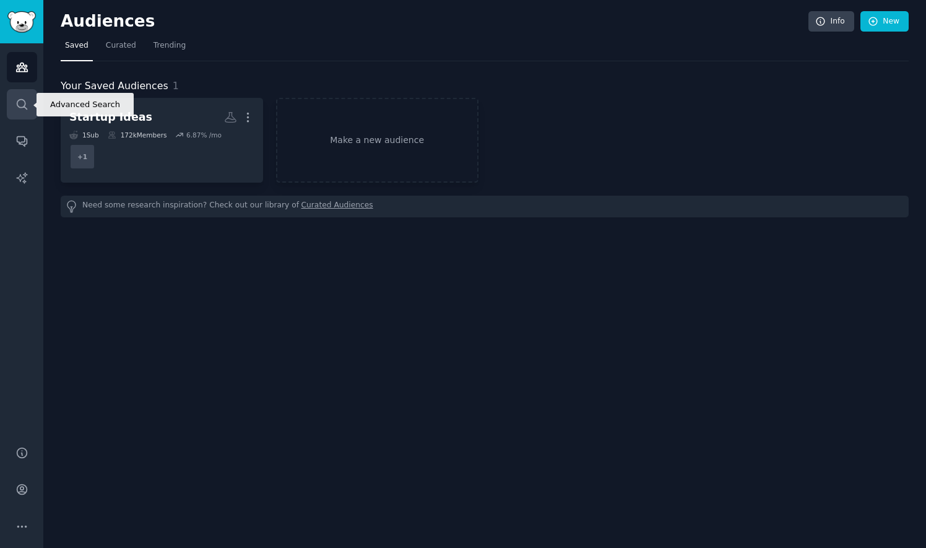
click at [25, 97] on link "Search" at bounding box center [22, 104] width 30 height 30
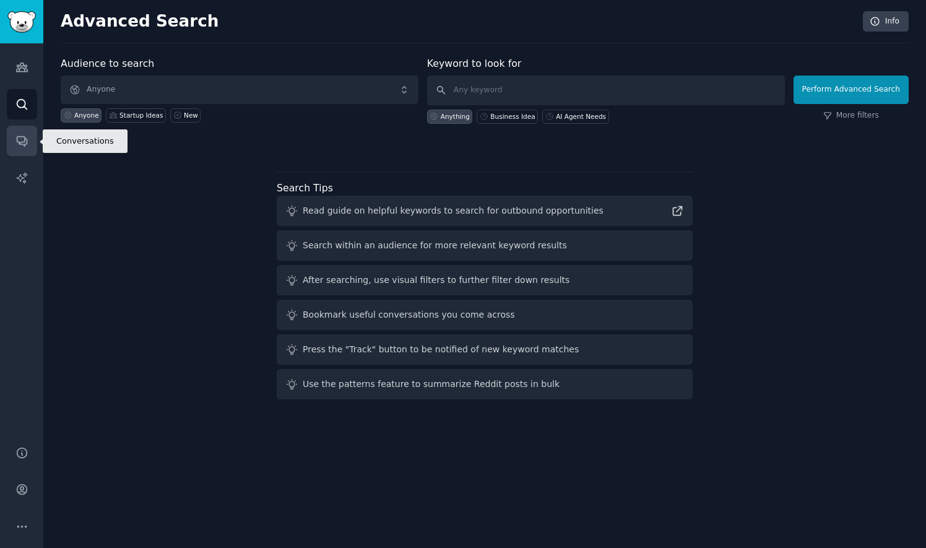
click at [14, 139] on link "Conversations" at bounding box center [22, 141] width 30 height 30
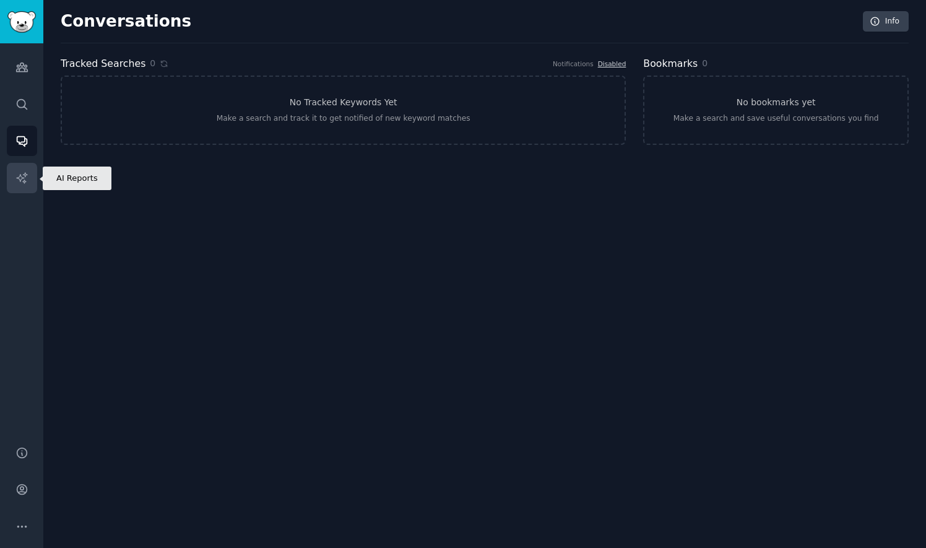
click at [14, 181] on link "AI Reports" at bounding box center [22, 178] width 30 height 30
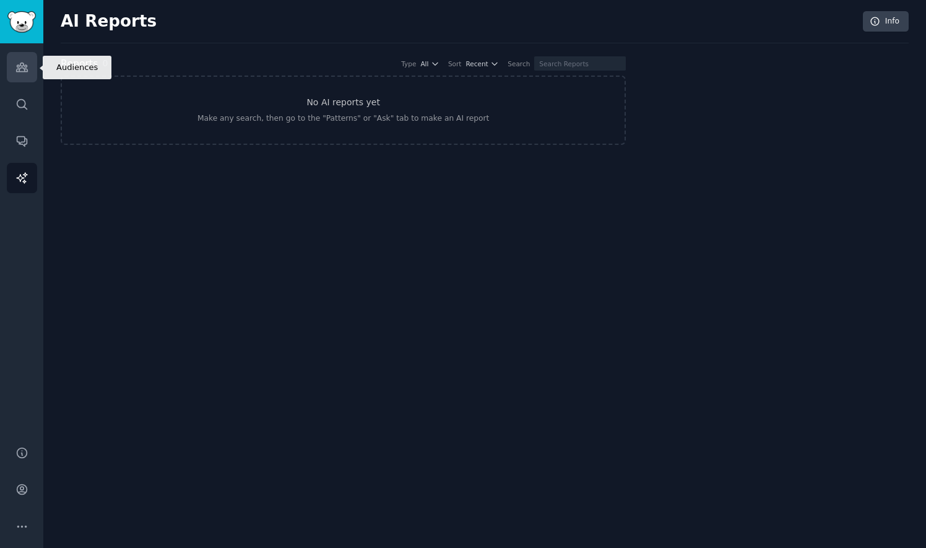
click at [20, 66] on icon "Sidebar" at bounding box center [21, 67] width 13 height 13
